Goal: Task Accomplishment & Management: Manage account settings

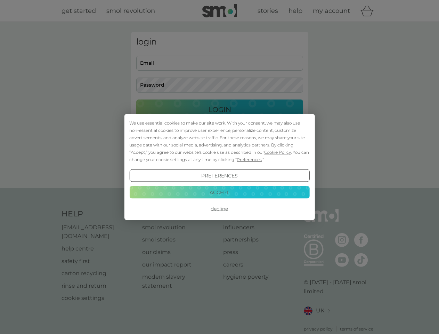
click at [278, 152] on span "Cookie Policy" at bounding box center [277, 151] width 27 height 5
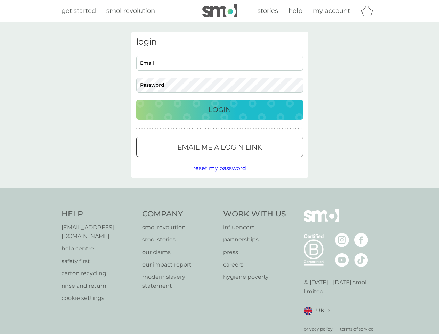
click at [249, 159] on div "login Email Password Login ● ● ● ● ● ● ● ● ● ● ● ● ● ● ● ● ● ● ● ● ● ● ● ● ● ● …" at bounding box center [219, 105] width 177 height 146
click at [219, 176] on div "login Email Password Login ● ● ● ● ● ● ● ● ● ● ● ● ● ● ● ● ● ● ● ● ● ● ● ● ● ● …" at bounding box center [219, 105] width 177 height 146
click at [219, 209] on div "Help [EMAIL_ADDRESS][DOMAIN_NAME] help centre safety first carton recycling rin…" at bounding box center [220, 270] width 316 height 123
click at [219, 192] on div "Help [EMAIL_ADDRESS][DOMAIN_NAME] help centre safety first carton recycling rin…" at bounding box center [219, 270] width 439 height 165
